Goal: Task Accomplishment & Management: Use online tool/utility

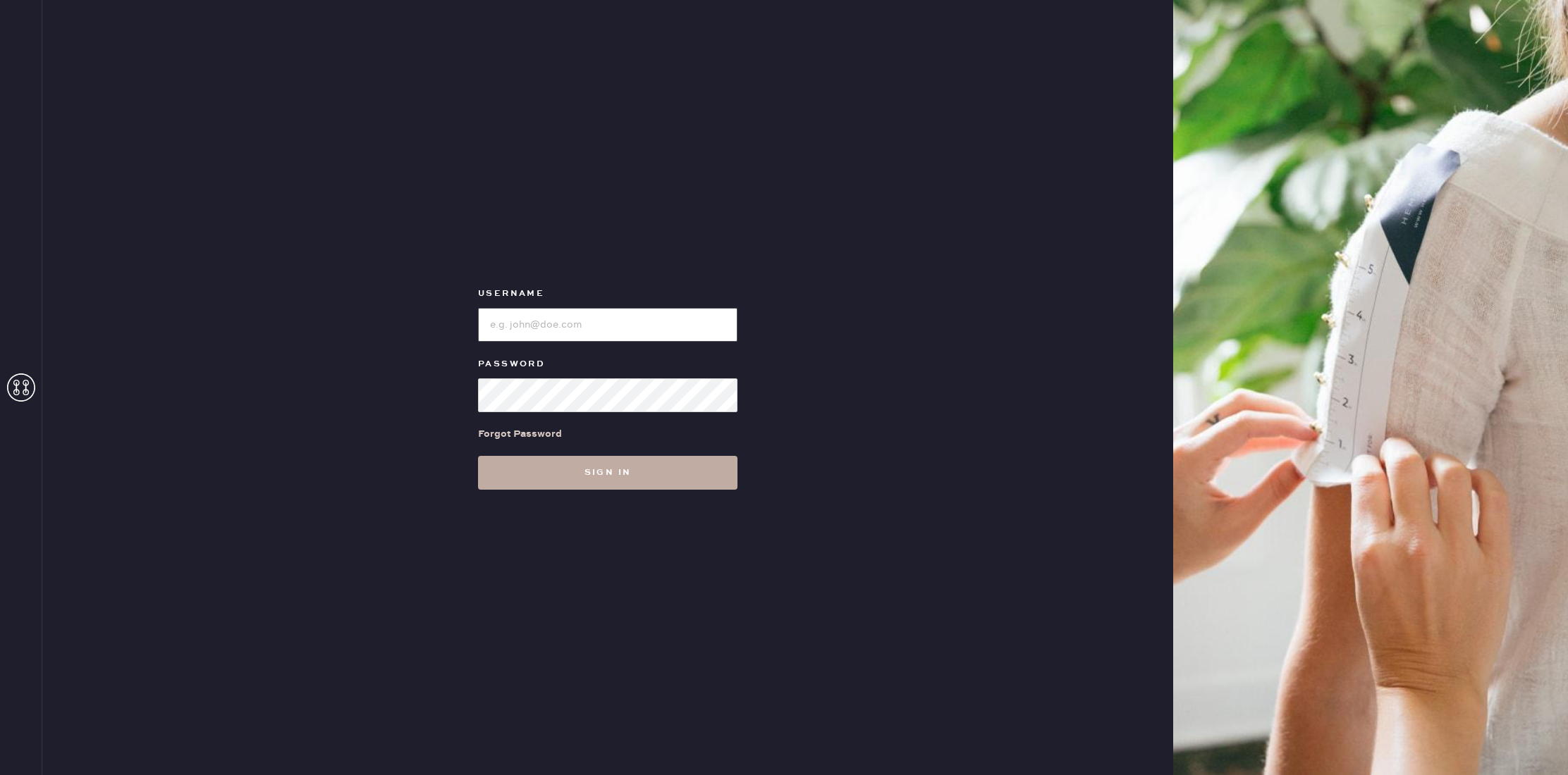
type input "reformationbellevue"
click at [558, 464] on button "Sign in" at bounding box center [608, 473] width 259 height 34
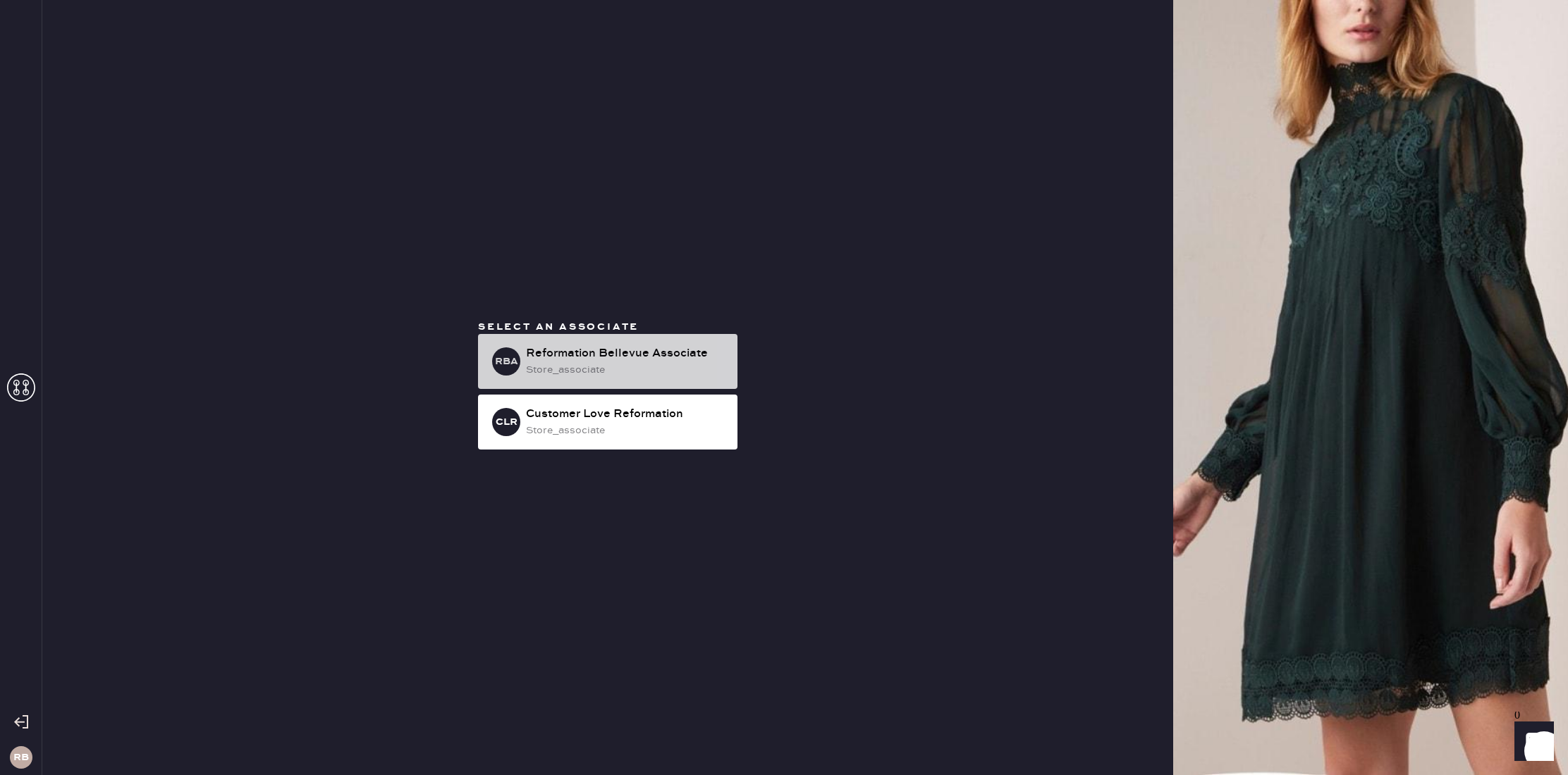
drag, startPoint x: 598, startPoint y: 338, endPoint x: 609, endPoint y: 350, distance: 16.3
click at [598, 338] on div "RBA Reformation Bellevue Associate store_associate" at bounding box center [608, 361] width 259 height 55
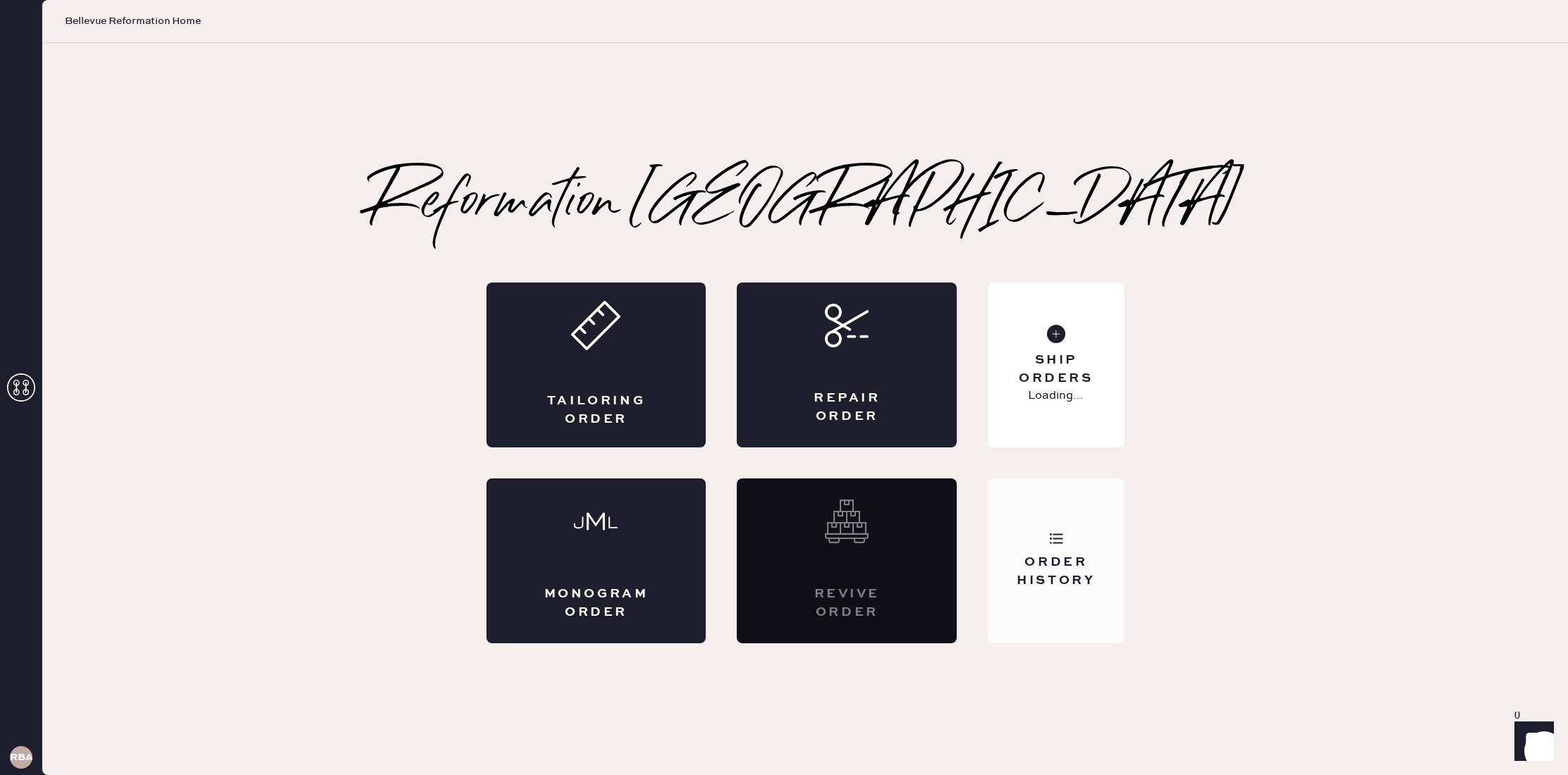
click at [1078, 551] on div "Order History" at bounding box center [1055, 561] width 136 height 165
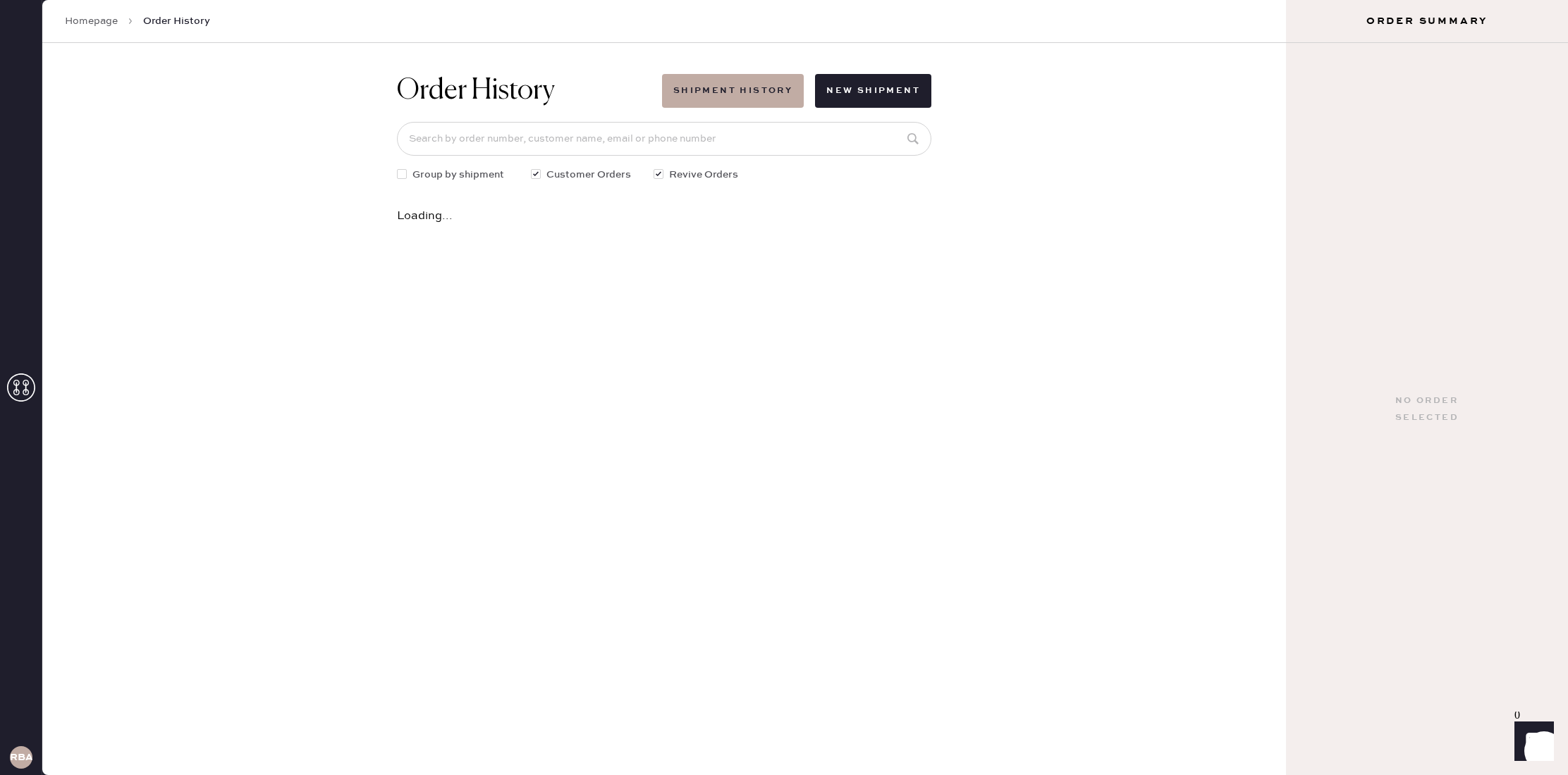
click at [108, 25] on link "Homepage" at bounding box center [91, 21] width 53 height 14
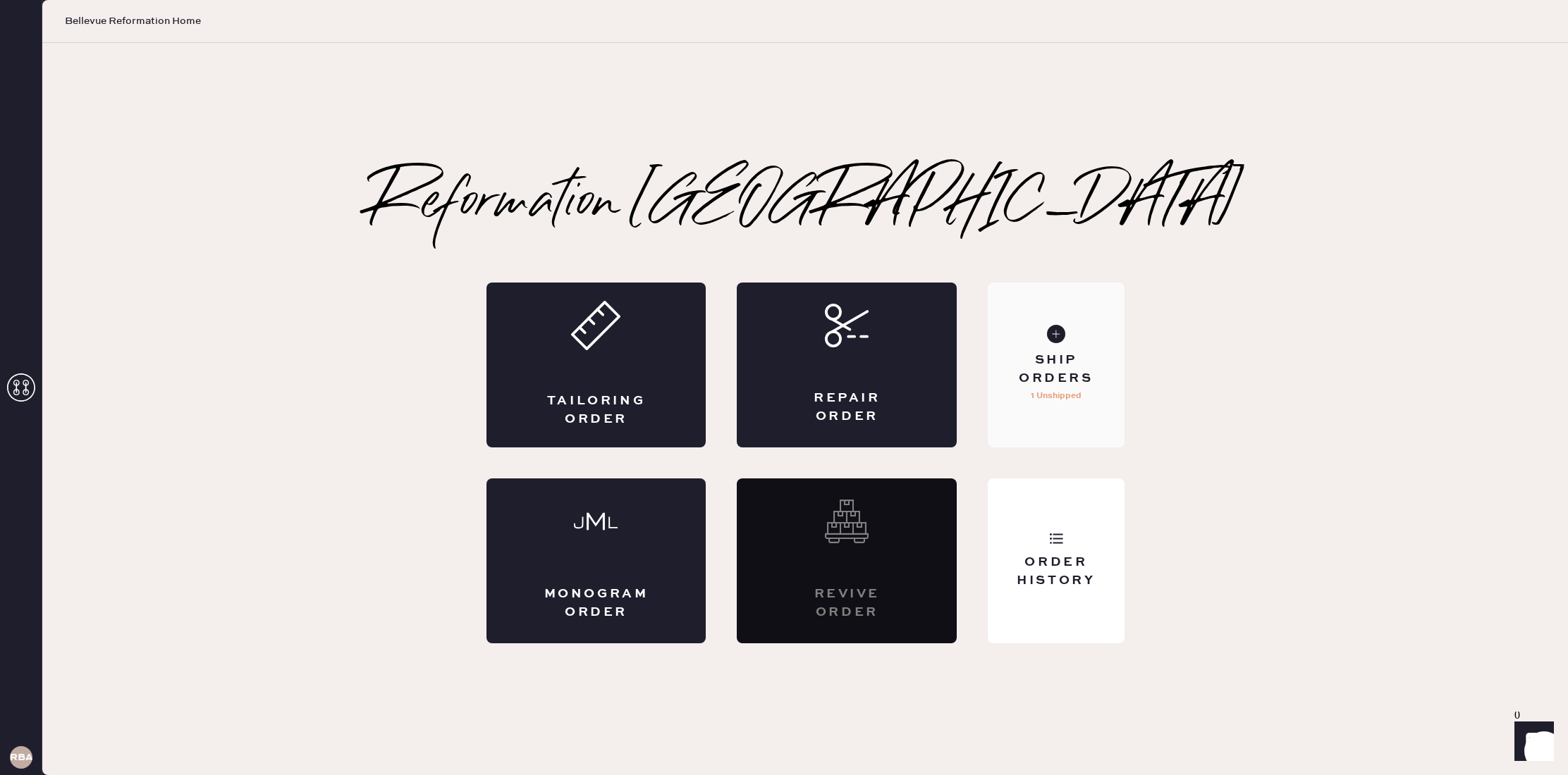
click at [1098, 389] on div "Ship Orders 1 Unshipped" at bounding box center [1055, 365] width 136 height 165
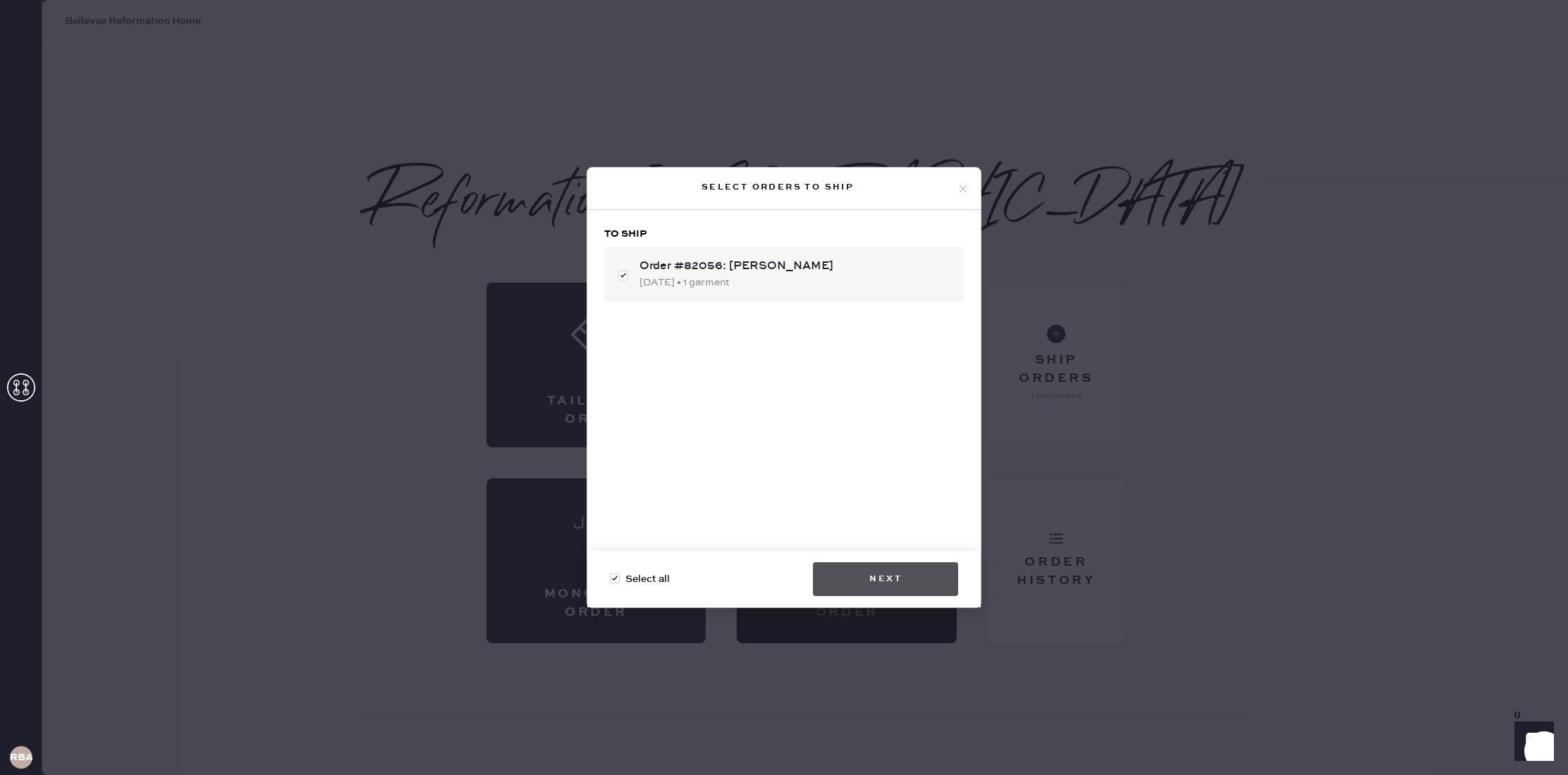
click at [890, 592] on button "Next" at bounding box center [885, 579] width 146 height 34
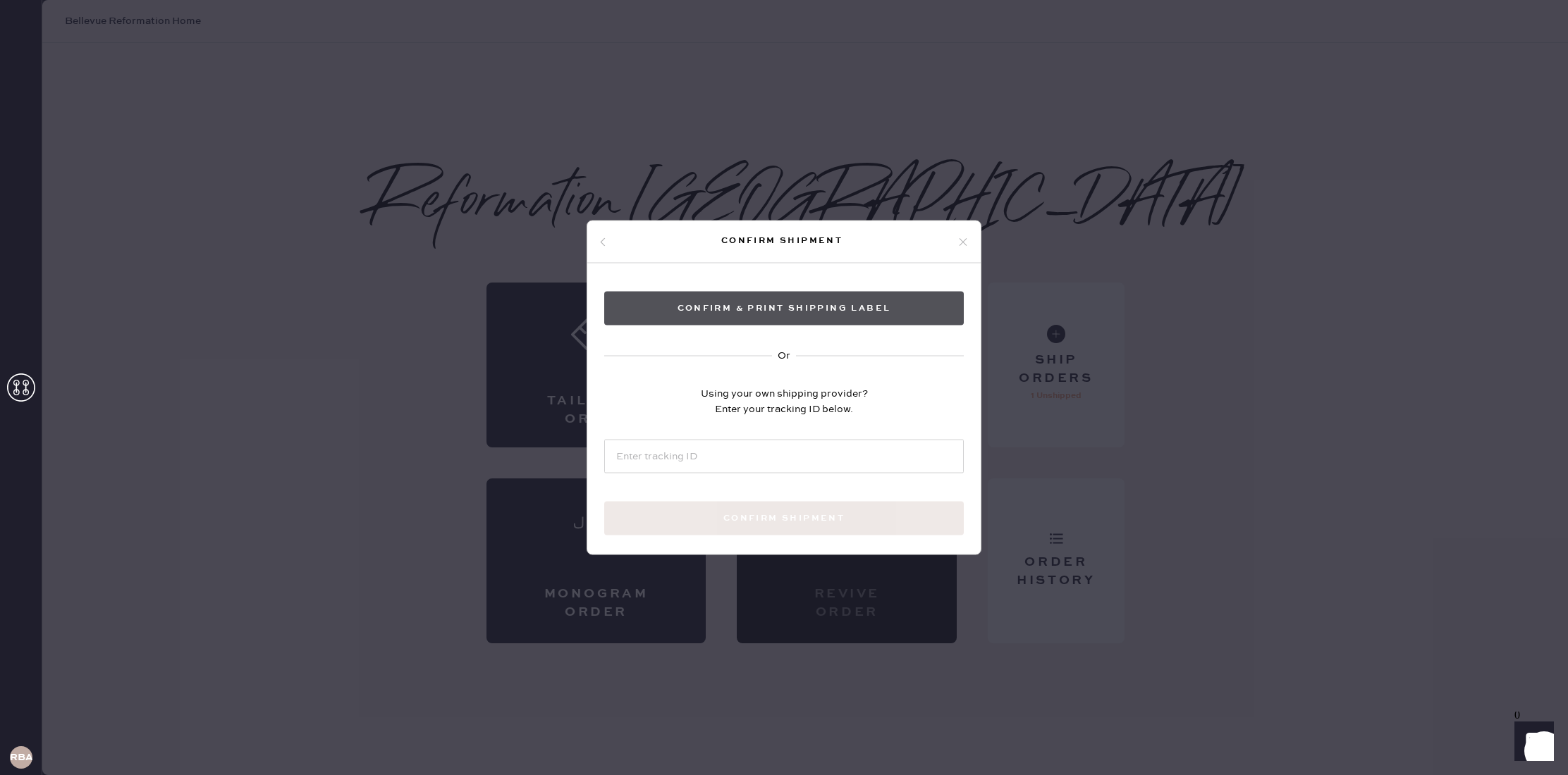
click at [774, 311] on button "Confirm & Print shipping label" at bounding box center [784, 309] width 359 height 34
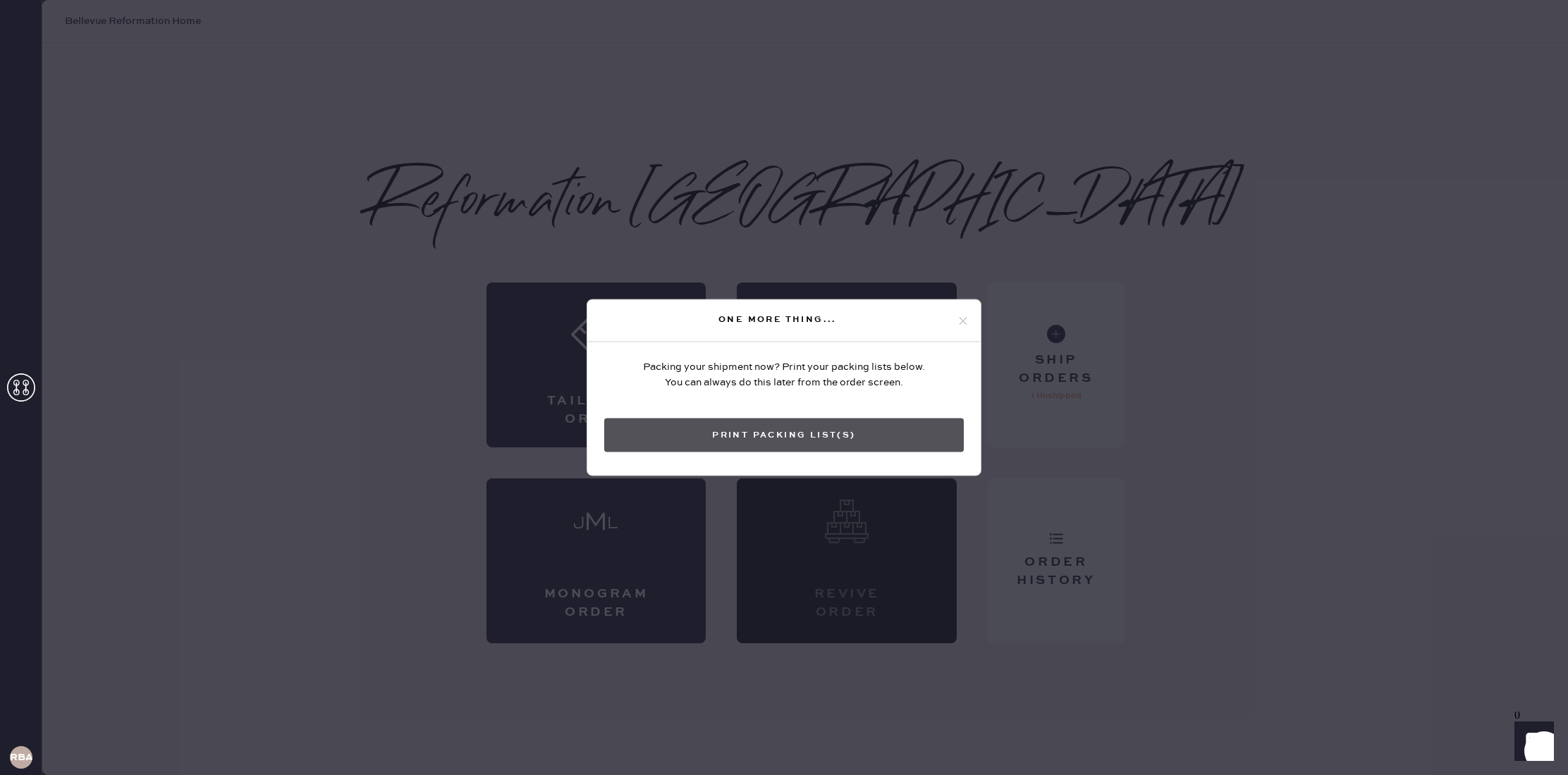
click at [858, 442] on button "Print Packing List(s)" at bounding box center [784, 435] width 359 height 34
